Goal: Information Seeking & Learning: Find specific fact

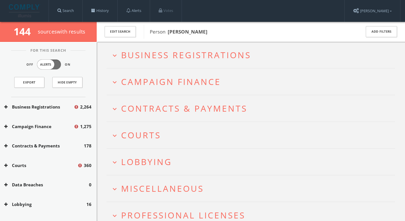
click at [157, 49] on h2 "expand_more Business Registrations" at bounding box center [251, 55] width 288 height 26
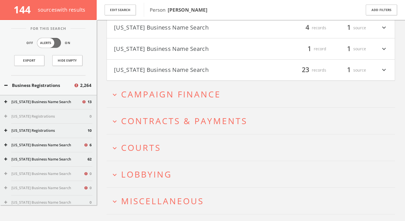
click at [155, 107] on h2 "expand_more Campaign Finance" at bounding box center [251, 94] width 288 height 26
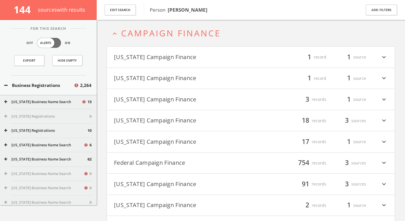
scroll to position [486, 0]
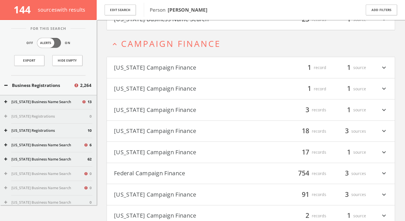
click at [162, 41] on span "Campaign Finance" at bounding box center [171, 44] width 100 height 12
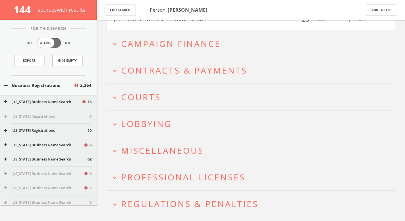
click at [168, 68] on span "Contracts & Payments" at bounding box center [184, 71] width 126 height 12
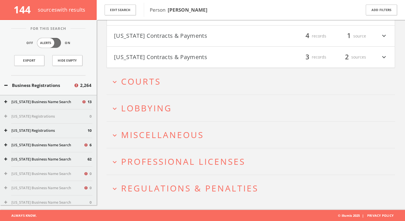
click at [167, 129] on span "Miscellaneous" at bounding box center [162, 135] width 83 height 12
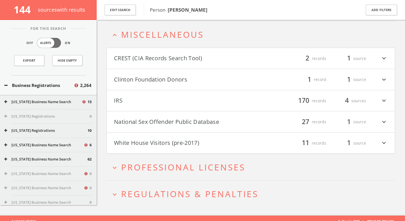
scroll to position [878, 0]
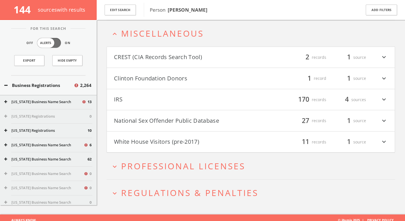
click at [152, 82] on button "Clinton Foundation Donors" at bounding box center [182, 79] width 137 height 10
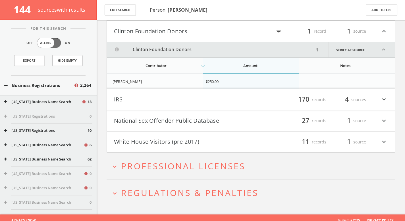
scroll to position [930, 0]
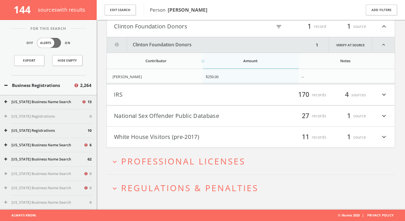
click at [155, 112] on button "National Sex Offender Public Database" at bounding box center [182, 116] width 137 height 10
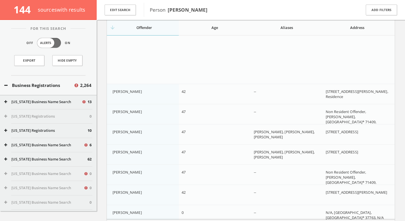
scroll to position [1540, 0]
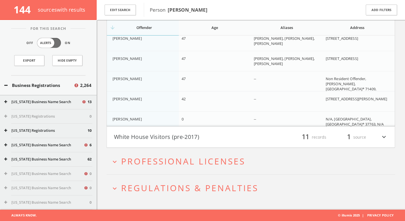
click at [163, 143] on h4 "White House Visitors (pre-2017) filter_list 11 records 1 source expand_more" at bounding box center [251, 137] width 288 height 21
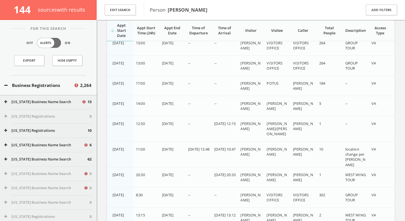
scroll to position [1831, 0]
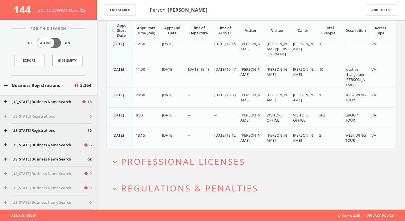
click at [167, 165] on span "Professional Licenses" at bounding box center [183, 162] width 124 height 12
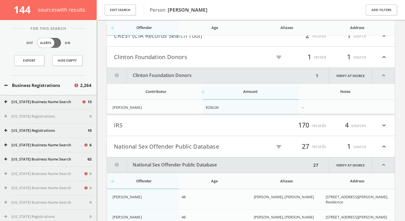
scroll to position [843, 0]
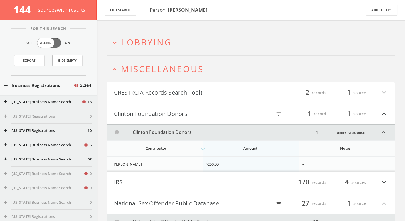
click at [159, 112] on button "Clinton Foundation Donors" at bounding box center [182, 114] width 137 height 10
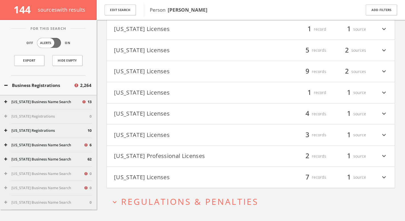
scroll to position [2070, 0]
